Goal: Task Accomplishment & Management: Complete application form

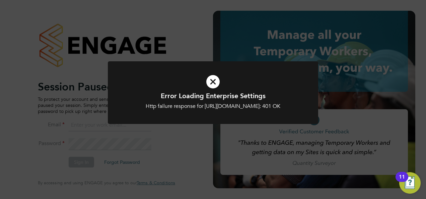
type input "hjones@skilledcareers.co.uk"
click at [208, 94] on h1 "Error Loading Enterprise Settings" at bounding box center [213, 96] width 174 height 9
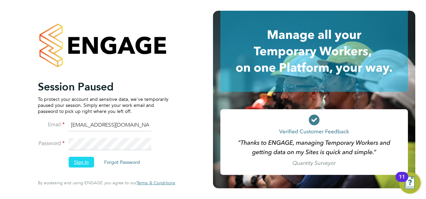
click at [84, 159] on button "Sign In" at bounding box center [81, 162] width 25 height 11
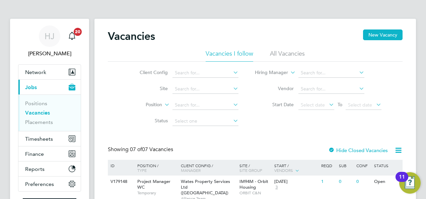
click at [122, 122] on li "Status" at bounding box center [184, 121] width 126 height 16
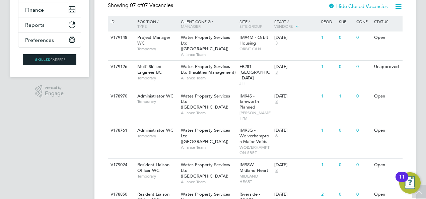
scroll to position [144, 0]
click at [193, 64] on span "Wates Property Services Ltd (Facilities Management)" at bounding box center [208, 69] width 55 height 11
click at [79, 126] on app-navbar "HJ Holly Jones Notifications 20 Applications: Network Team Members Businesses S…" at bounding box center [49, 76] width 79 height 402
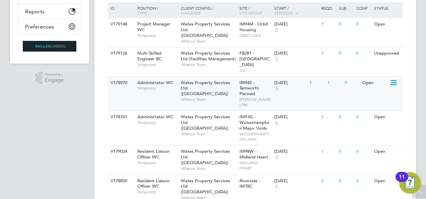
click at [372, 77] on div "Open" at bounding box center [375, 83] width 29 height 12
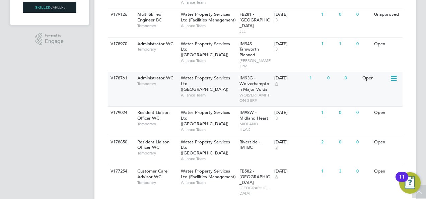
scroll to position [198, 0]
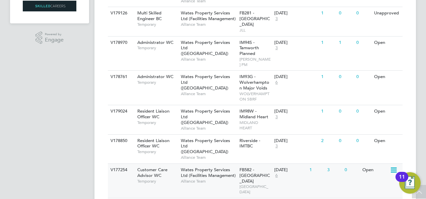
click at [370, 164] on div "Open" at bounding box center [375, 170] width 29 height 12
click at [71, 88] on app-navbar "HJ Holly Jones Notifications 20 Applications: Network Team Members Businesses S…" at bounding box center [49, 22] width 79 height 402
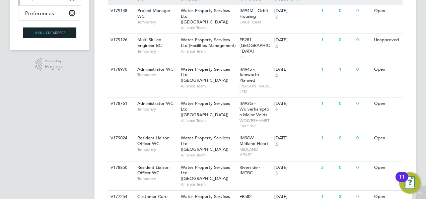
scroll to position [0, 0]
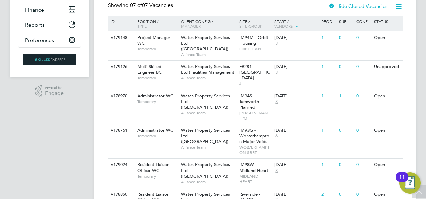
scroll to position [131, 0]
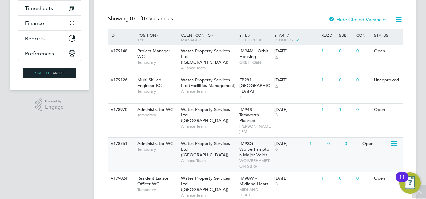
click at [371, 138] on div "Open" at bounding box center [375, 144] width 29 height 12
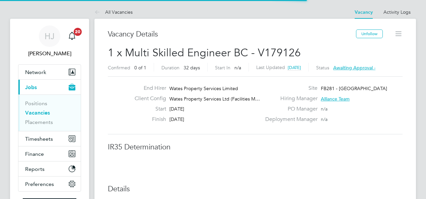
scroll to position [20, 47]
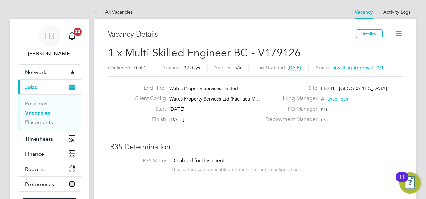
click at [200, 142] on h3 "IR35 Determination" at bounding box center [255, 147] width 295 height 10
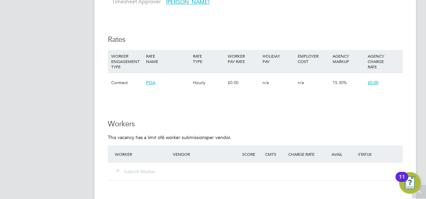
scroll to position [427, 0]
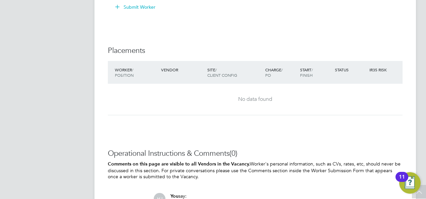
scroll to position [831, 0]
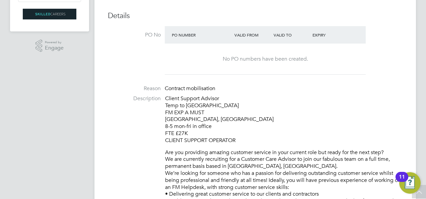
scroll to position [174, 0]
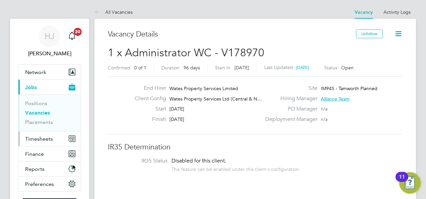
click at [50, 142] on button "Timesheets" at bounding box center [49, 138] width 62 height 15
click at [45, 137] on span "Timesheets" at bounding box center [39, 139] width 28 height 6
click at [48, 140] on span "Timesheets" at bounding box center [39, 139] width 28 height 6
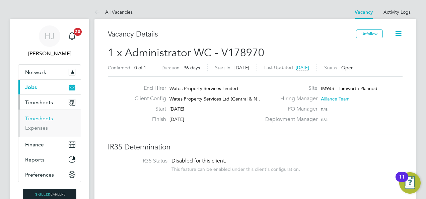
click at [36, 116] on link "Timesheets" at bounding box center [39, 118] width 28 height 6
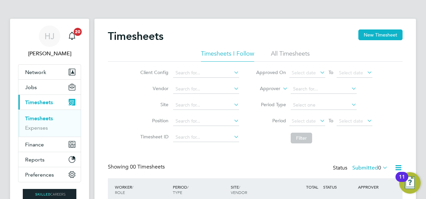
click at [124, 107] on div "Client Config Vendor Site Position Timesheet ID Approved On Select date To Sele…" at bounding box center [255, 104] width 295 height 85
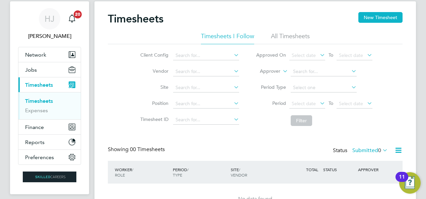
scroll to position [17, 0]
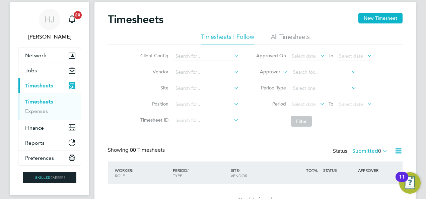
click at [285, 33] on li "All Timesheets" at bounding box center [290, 39] width 39 height 12
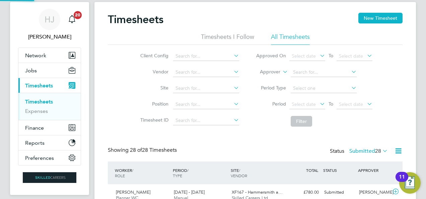
scroll to position [17, 58]
click at [112, 125] on div "Client Config Vendor Site Position Timesheet ID Approved On Select date To Sele…" at bounding box center [255, 87] width 295 height 85
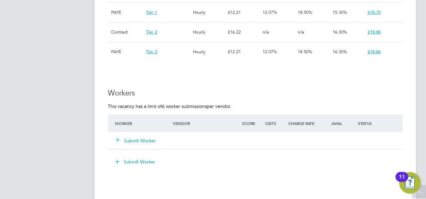
scroll to position [536, 0]
click at [146, 141] on button "Submit Worker" at bounding box center [136, 140] width 40 height 7
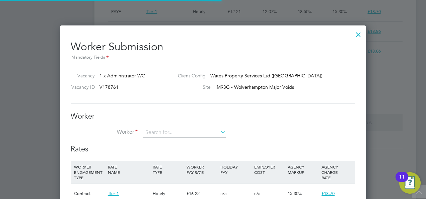
scroll to position [20, 45]
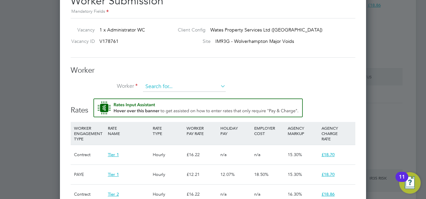
click at [159, 85] on input at bounding box center [184, 87] width 83 height 10
click at [186, 93] on b "Ma" at bounding box center [189, 96] width 7 height 6
type input "Lisa Matthews (505075)"
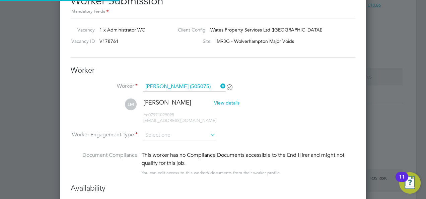
click at [276, 114] on li "LM Lisa Matthews View details m: 07971029095 lisamatthewsj@hotmail.co.uk`" at bounding box center [213, 115] width 285 height 32
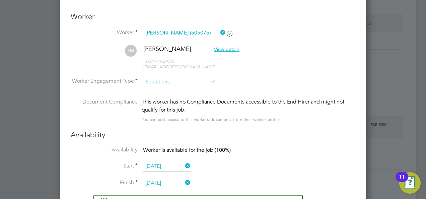
click at [162, 77] on input at bounding box center [179, 82] width 73 height 10
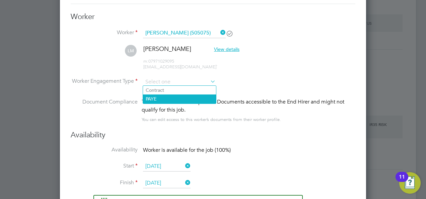
click at [162, 101] on li "PAYE" at bounding box center [179, 99] width 73 height 9
type input "PAYE"
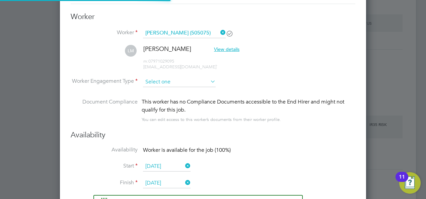
click at [181, 78] on input at bounding box center [179, 82] width 73 height 10
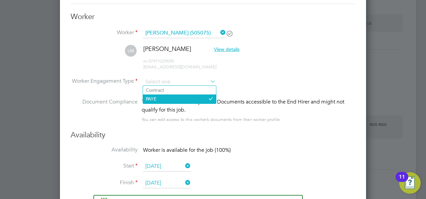
click at [175, 99] on li "PAYE" at bounding box center [179, 99] width 73 height 9
type input "PAYE"
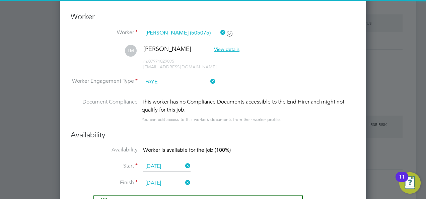
click at [275, 116] on div "You can edit access to this worker’s documents from their worker profile." at bounding box center [211, 120] width 139 height 8
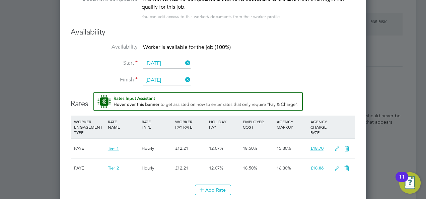
click at [320, 23] on li "Document Compliance This worker has no Compliance Documents accessible to the E…" at bounding box center [213, 11] width 285 height 33
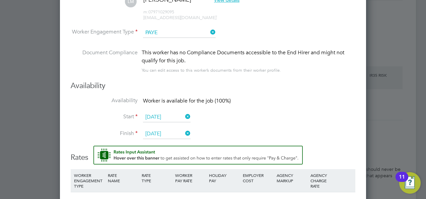
click at [185, 79] on li "Document Compliance This worker has no Compliance Documents accessible to the E…" at bounding box center [213, 65] width 285 height 33
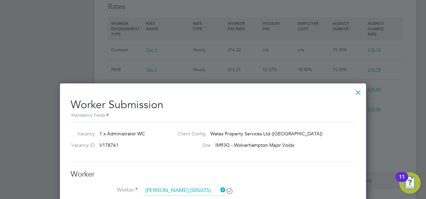
scroll to position [739, 0]
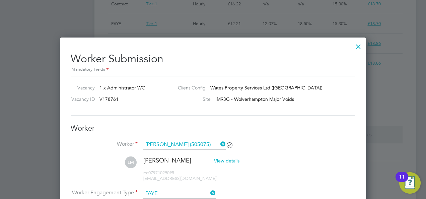
click at [360, 47] on div at bounding box center [359, 45] width 12 height 12
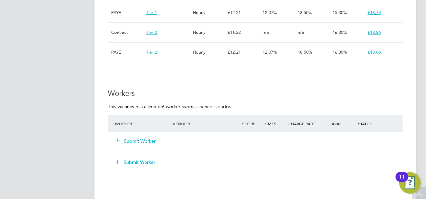
scroll to position [536, 0]
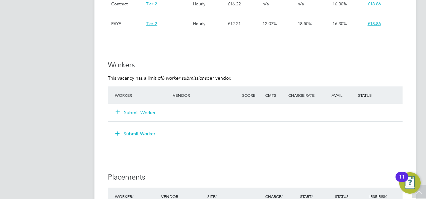
scroll to position [563, 0]
click at [137, 113] on button "Submit Worker" at bounding box center [136, 113] width 40 height 7
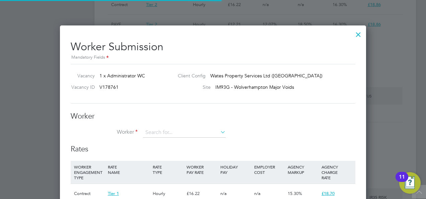
scroll to position [20, 45]
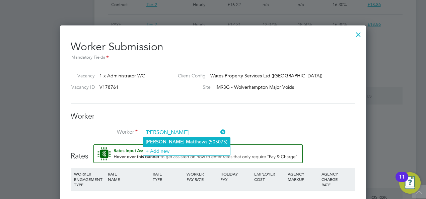
click at [163, 139] on li "Lisa Ma tthews (505075)" at bounding box center [186, 141] width 87 height 9
type input "Lisa Matthews (505075)"
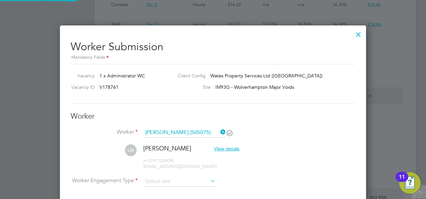
scroll to position [621, 306]
click at [248, 138] on li "Worker Lisa Matthews (505075)" at bounding box center [213, 136] width 285 height 17
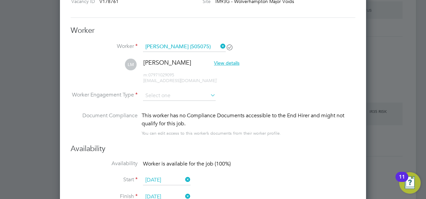
scroll to position [657, 0]
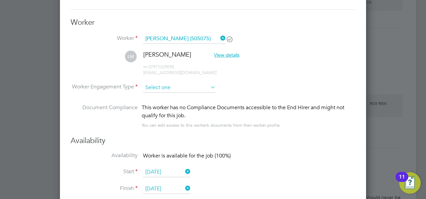
click at [165, 85] on input at bounding box center [179, 88] width 73 height 10
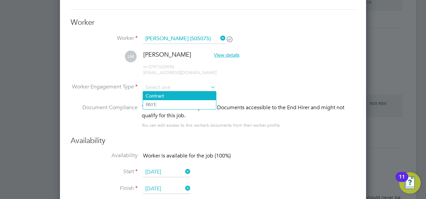
click at [163, 96] on li "Contract" at bounding box center [179, 96] width 73 height 9
type input "Contract"
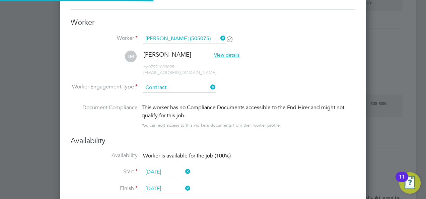
scroll to position [599, 306]
click at [258, 146] on div "Availability Availability Worker is available for the job (100%) Start 25 Aug 2…" at bounding box center [213, 168] width 285 height 65
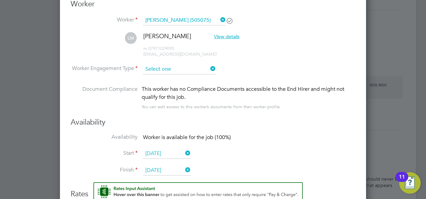
click at [166, 66] on input at bounding box center [179, 69] width 73 height 10
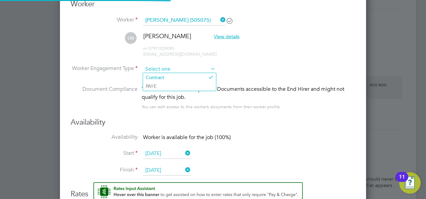
click at [166, 66] on input at bounding box center [179, 69] width 73 height 10
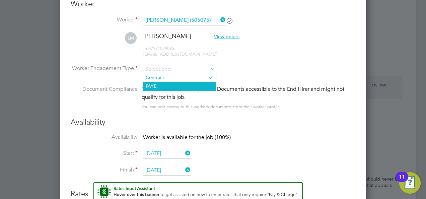
click at [161, 85] on li "PAYE" at bounding box center [179, 86] width 73 height 9
type input "PAYE"
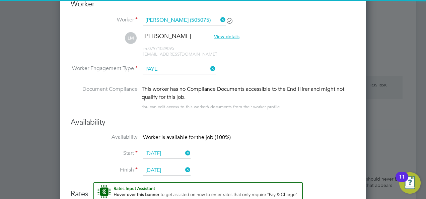
click at [254, 119] on h3 "Availability" at bounding box center [213, 123] width 285 height 10
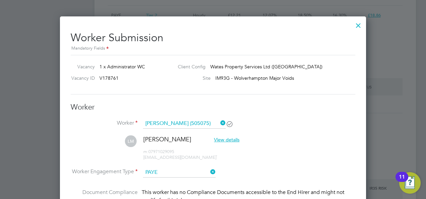
click at [359, 26] on div at bounding box center [359, 24] width 12 height 12
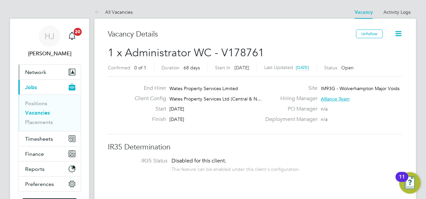
click at [31, 69] on span "Network" at bounding box center [35, 72] width 21 height 6
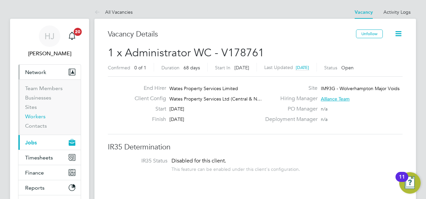
click at [29, 117] on link "Workers" at bounding box center [35, 116] width 20 height 6
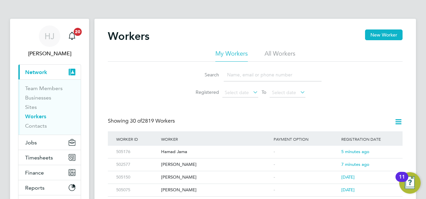
click at [258, 73] on input at bounding box center [273, 74] width 98 height 13
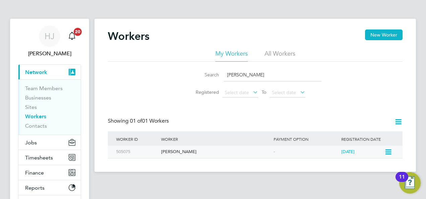
type input "lisa matthews"
click at [183, 151] on div "[PERSON_NAME]" at bounding box center [216, 152] width 113 height 12
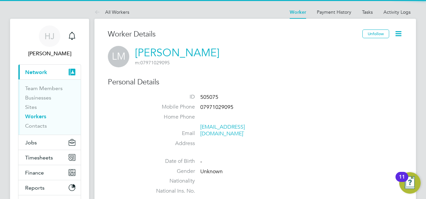
click at [291, 84] on h3 "Personal Details" at bounding box center [255, 82] width 295 height 10
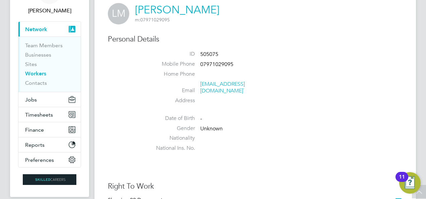
scroll to position [27, 0]
